Goal: Information Seeking & Learning: Compare options

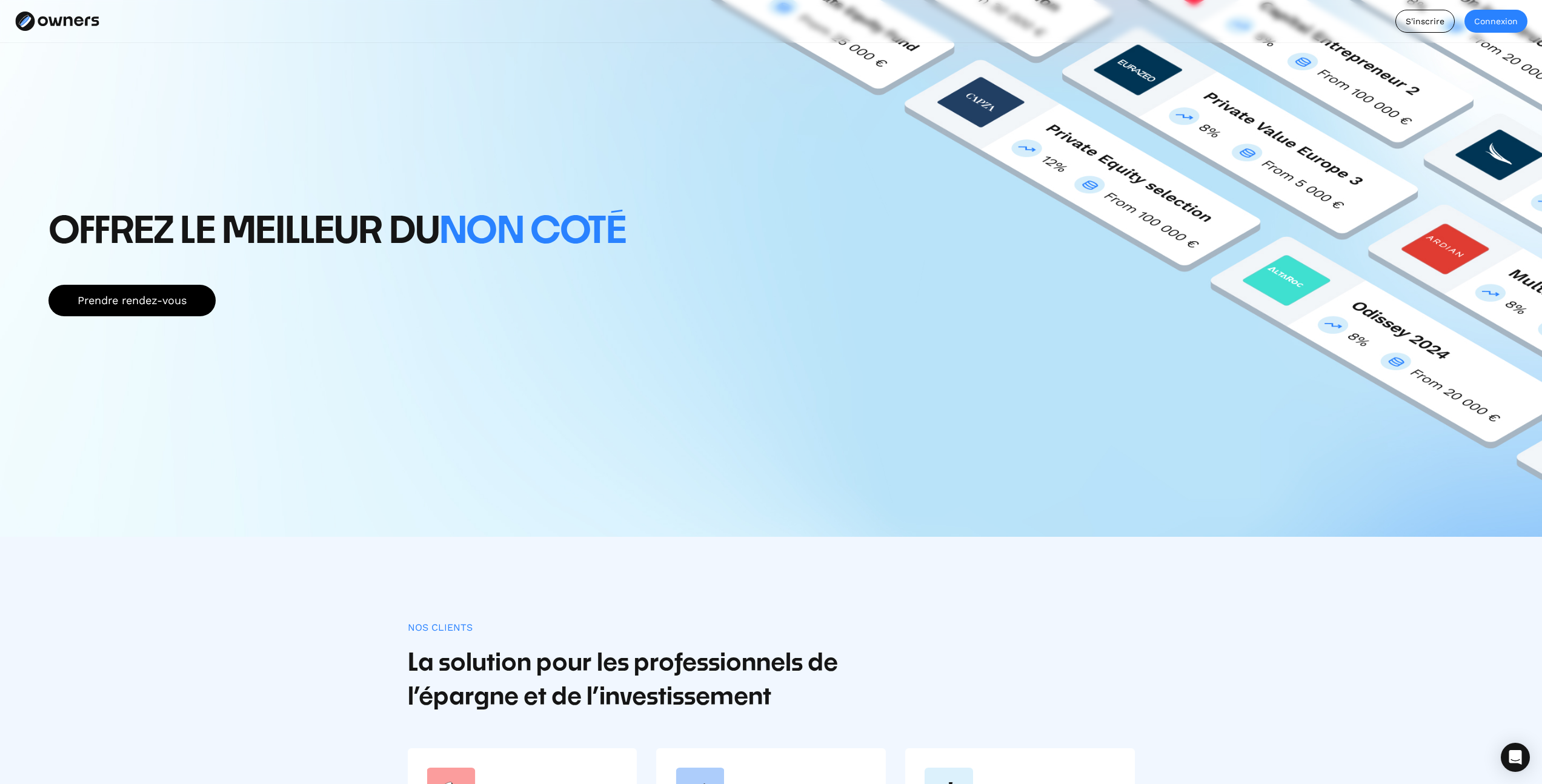
click at [1495, 23] on div "Connexion" at bounding box center [1495, 21] width 63 height 18
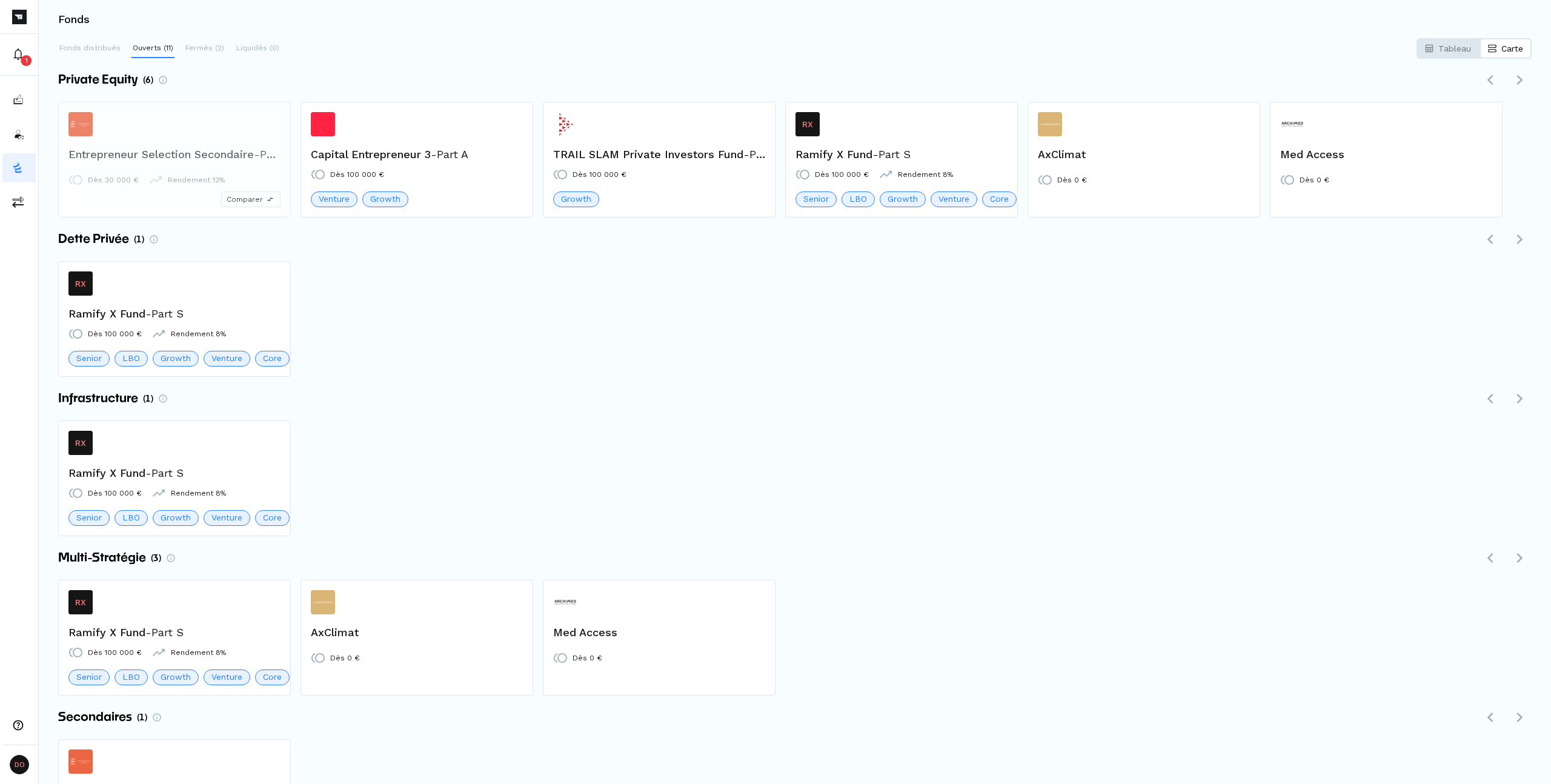
click at [215, 154] on div "Comparer" at bounding box center [175, 178] width 232 height 77
